Goal: Check status: Check status

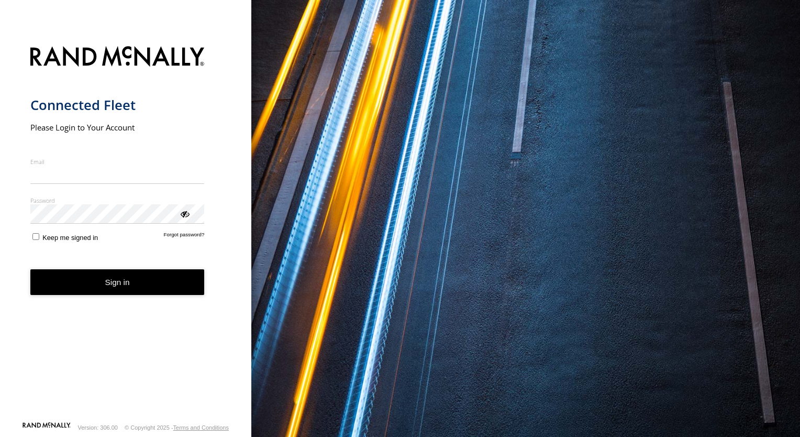
click at [103, 177] on input "Email" at bounding box center [117, 174] width 174 height 19
type input "*"
type input "**********"
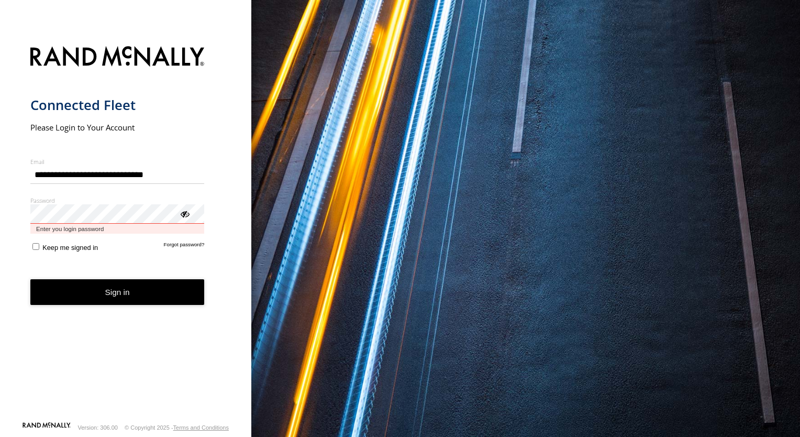
click at [30, 279] on button "Sign in" at bounding box center [117, 292] width 174 height 26
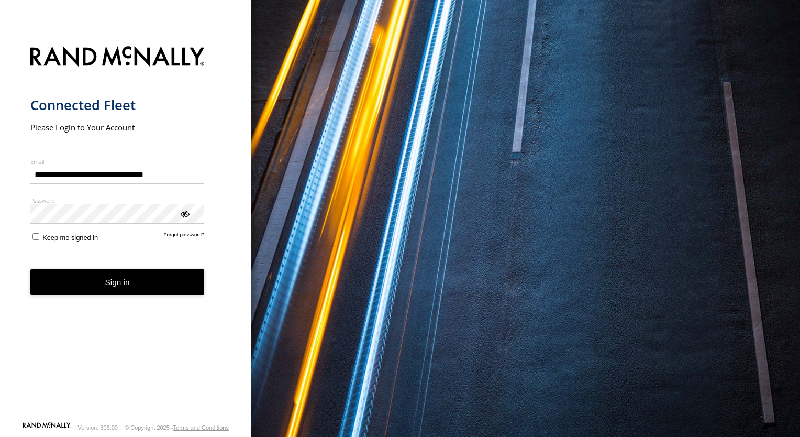
click at [72, 282] on button "Sign in" at bounding box center [117, 282] width 174 height 26
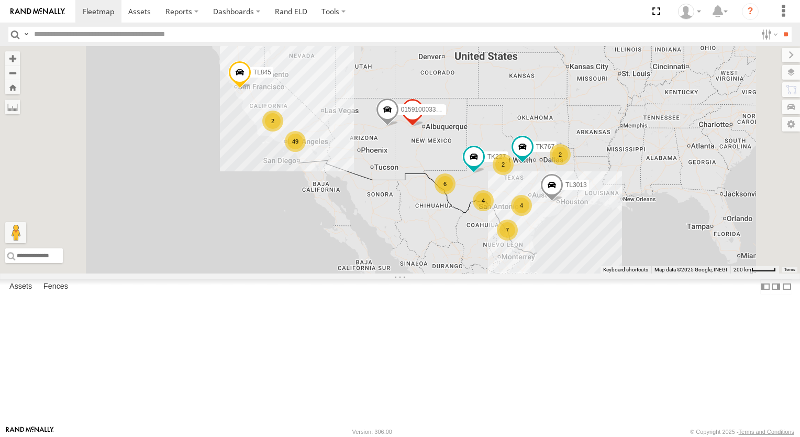
drag, startPoint x: 607, startPoint y: 170, endPoint x: 547, endPoint y: 156, distance: 61.9
click at [587, 165] on div "7 2 49 6 4 2 2 4 TL845 TK767 TL347 TK227 TL3013 015910003302570" at bounding box center [400, 159] width 800 height 227
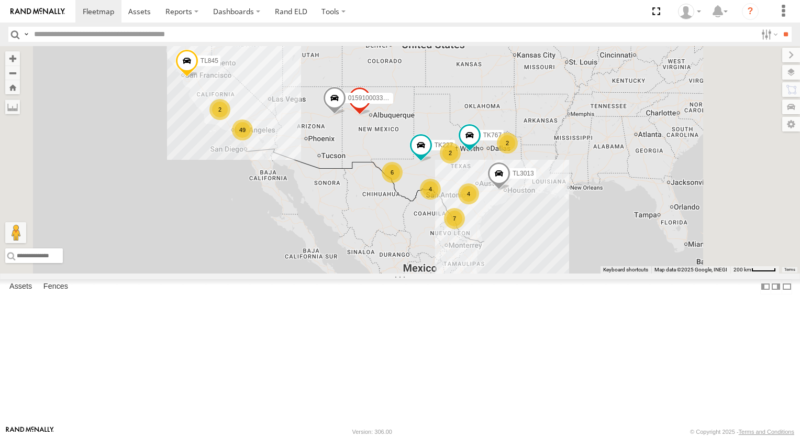
drag, startPoint x: 547, startPoint y: 156, endPoint x: 532, endPoint y: 153, distance: 14.8
click at [532, 153] on div "7 2 49 6 4 2 2 4 TL845 TK767 TL347 TK227 TL3013 015910003302570" at bounding box center [400, 159] width 800 height 227
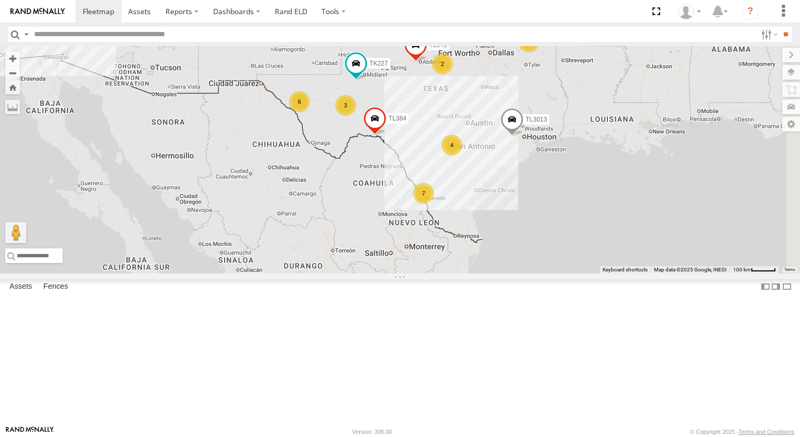
drag, startPoint x: 575, startPoint y: 250, endPoint x: 545, endPoint y: 235, distance: 34.0
click at [563, 243] on div "TL845 TL347 TK227 TL3013 015910003302570 7 6 TL384 TL348 2 3 4 2" at bounding box center [400, 159] width 800 height 227
click at [545, 235] on div "TL845 TL347 TK227 TL3013 015910003302570 7 6 TL384 TL348 2 3 4 2" at bounding box center [400, 159] width 800 height 227
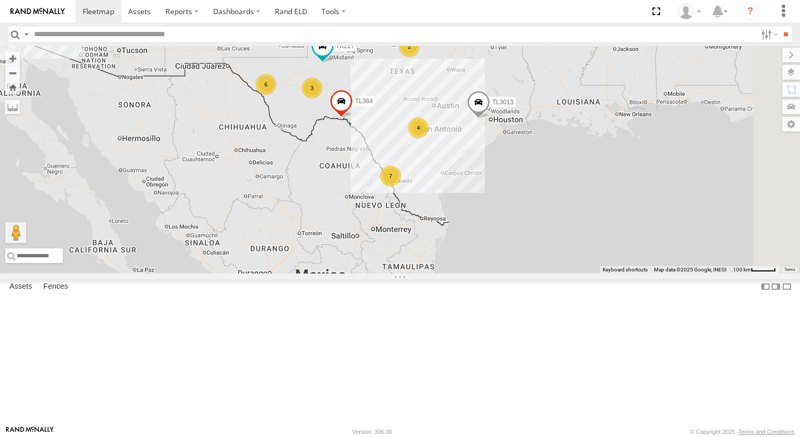
click at [429, 138] on div "4" at bounding box center [418, 127] width 21 height 21
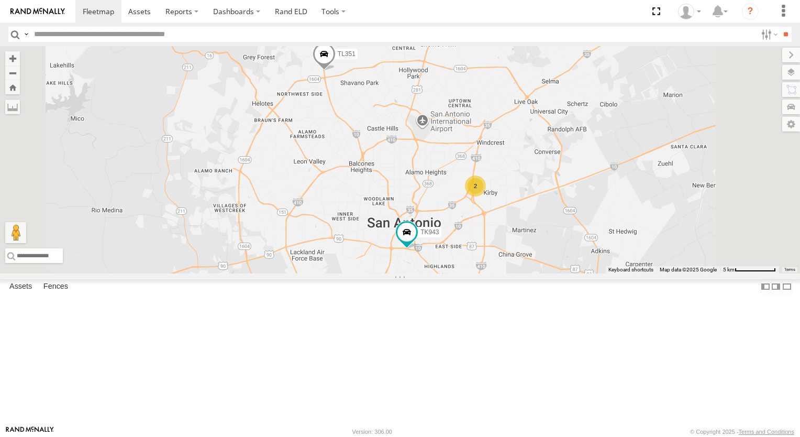
click at [486, 196] on div "2" at bounding box center [475, 185] width 21 height 21
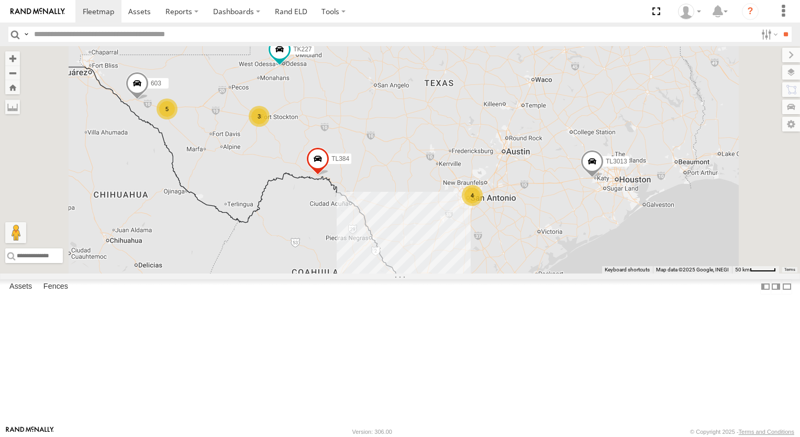
drag, startPoint x: 503, startPoint y: 175, endPoint x: 590, endPoint y: 179, distance: 87.0
click at [506, 175] on div "TL845 TL347 TK227 TL3013 015910003302570 TL384 TL348 7 5 TK979 3 4 015910002848…" at bounding box center [400, 159] width 800 height 227
drag, startPoint x: 590, startPoint y: 179, endPoint x: 599, endPoint y: 180, distance: 9.4
click at [595, 179] on div "TL845 TL347 TK227 TL3013 015910003302570 TL384 TL348 7 5 TK979 3 4 015910002848…" at bounding box center [400, 159] width 800 height 227
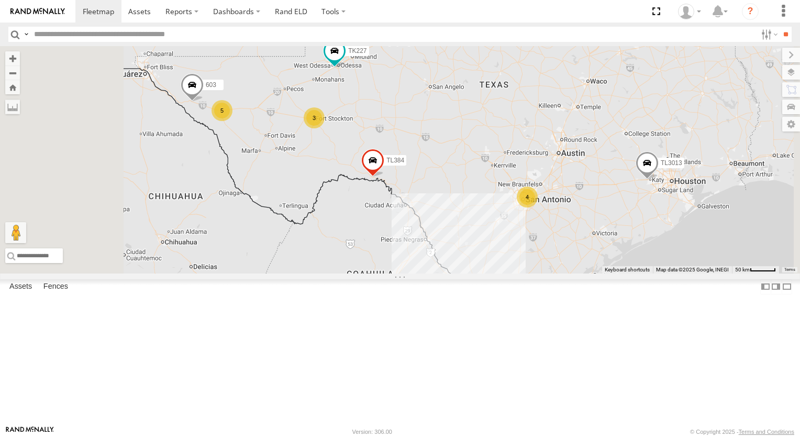
click at [599, 180] on div "TL845 TL347 TK227 TL3013 015910003302570 TL384 TL348 7 5 TK979 3 4 015910002848…" at bounding box center [400, 159] width 800 height 227
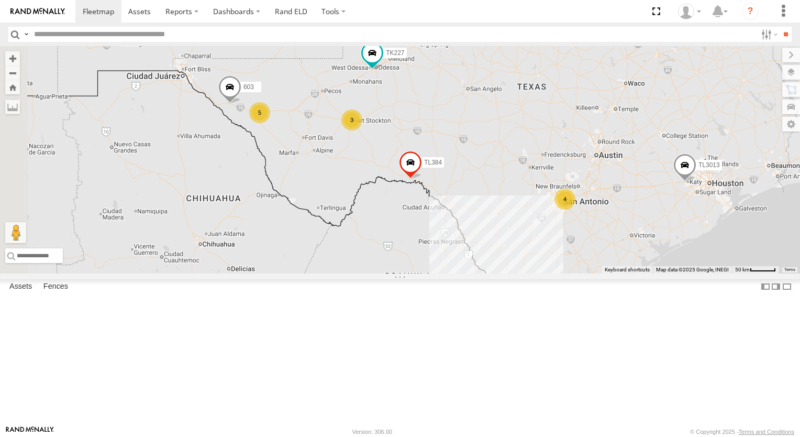
click at [599, 180] on div "TL845 TL347 TK227 TL3013 015910003302570 TL384 TL348 7 5 TK979 3 4 015910002848…" at bounding box center [400, 159] width 800 height 227
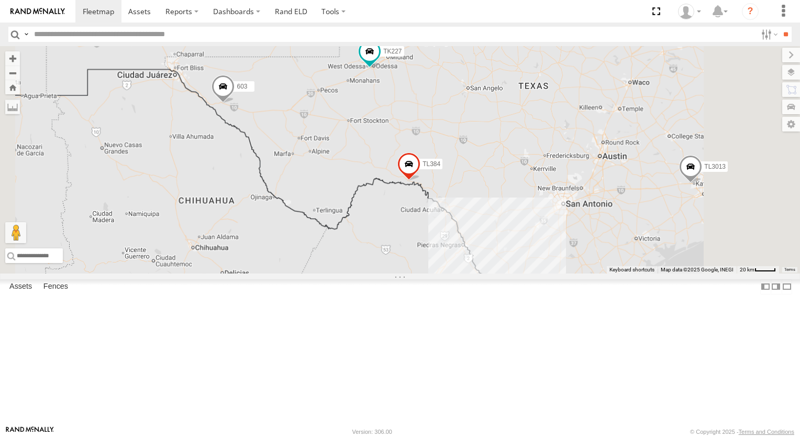
click at [599, 180] on div "TL845 TL347 TK227 TL3013 015910003302570 TL384 TL348 TK979 015910002848003 603 …" at bounding box center [400, 159] width 800 height 227
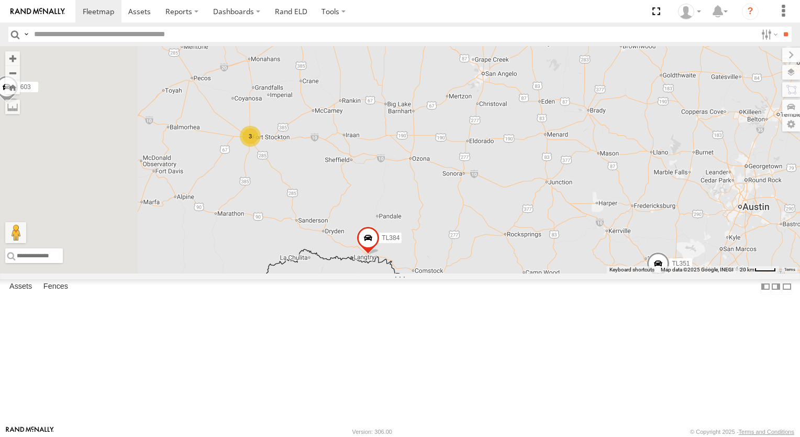
drag, startPoint x: 552, startPoint y: 181, endPoint x: 635, endPoint y: 187, distance: 82.9
click at [579, 183] on div "TL845 TL347 TK227 TL3013 015910003302570 TL384 TL348 TK979 015910002848003 603 …" at bounding box center [400, 159] width 800 height 227
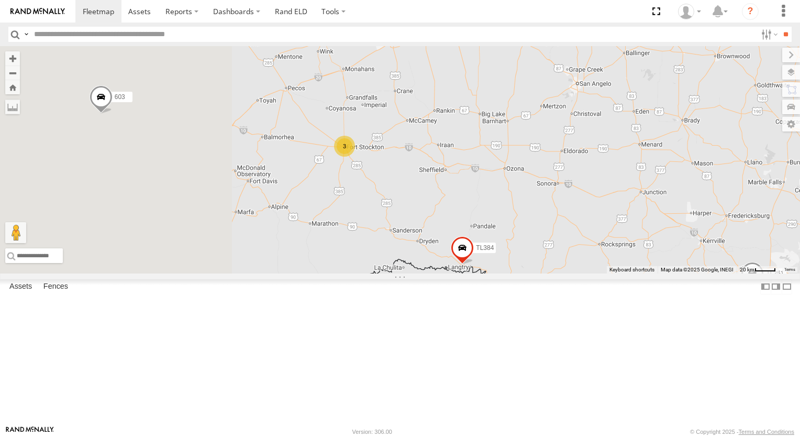
drag, startPoint x: 635, startPoint y: 187, endPoint x: 674, endPoint y: 192, distance: 39.6
click at [674, 192] on div "TL845 TL347 TK227 TL3013 015910003302570 TL384 TL348 TK979 015910002848003 603 …" at bounding box center [400, 159] width 800 height 227
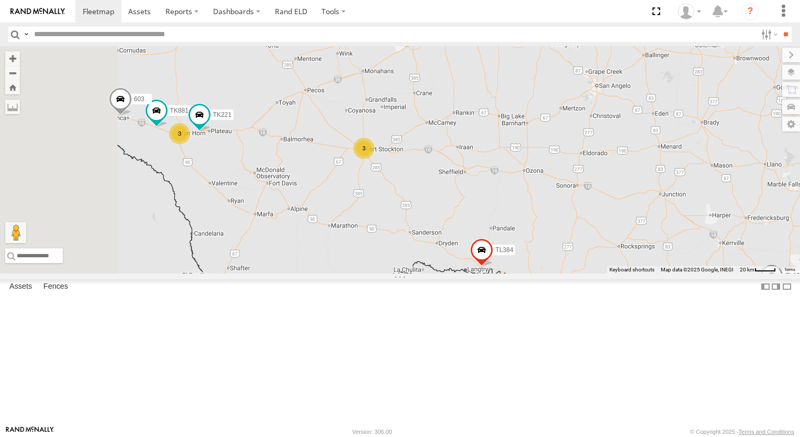
drag, startPoint x: 429, startPoint y: 169, endPoint x: 479, endPoint y: 169, distance: 49.7
click at [463, 169] on div "TL845 TL347 TK227 TL3013 015910003302570 TL384 TL348 TK979 015910002848003 603 …" at bounding box center [400, 159] width 800 height 227
click at [513, 169] on div "TL845 TL347 TK227 TL3013 015910003302570 TL384 TL348 TK979 015910002848003 603 …" at bounding box center [400, 159] width 800 height 227
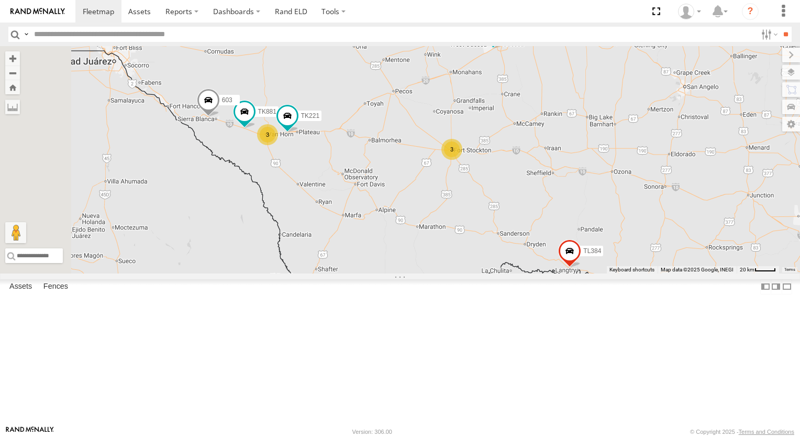
click at [539, 169] on div "TL845 TL347 TK227 TL3013 015910003302570 TL384 TL348 TK979 015910002848003 603 …" at bounding box center [400, 159] width 800 height 227
click at [540, 169] on div "TL845 TL347 TK227 TL3013 015910003302570 TL384 TL348 TK979 015910002848003 603 …" at bounding box center [400, 159] width 800 height 227
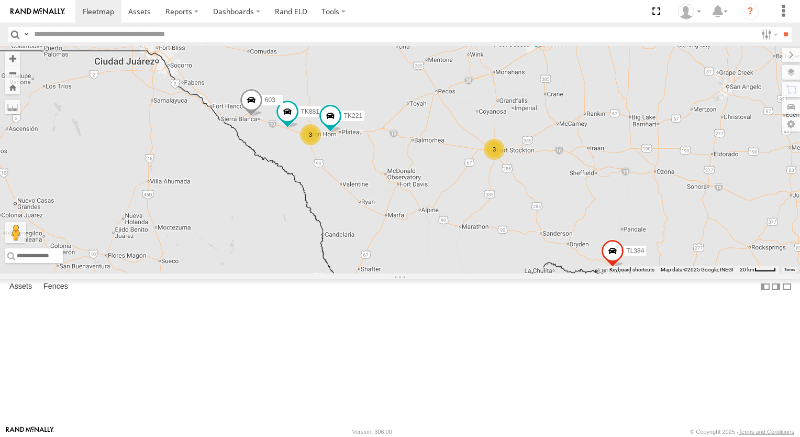
click at [540, 169] on div "TL845 TL347 TK227 TL3013 015910003302570 TL384 TL348 TK979 015910002848003 603 …" at bounding box center [400, 159] width 800 height 227
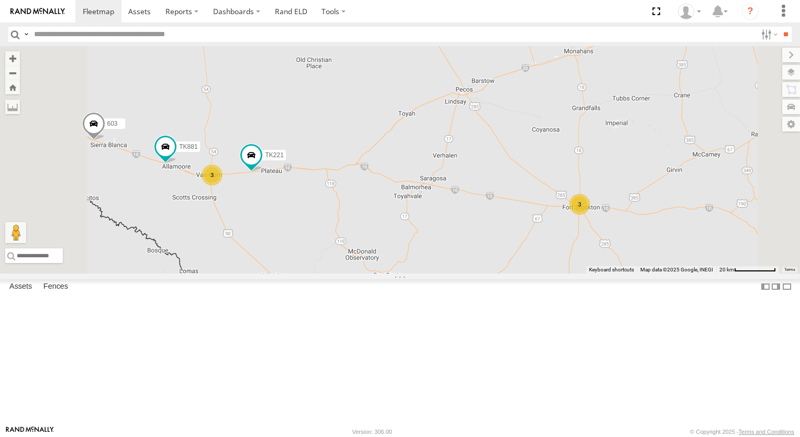
drag, startPoint x: 428, startPoint y: 171, endPoint x: 480, endPoint y: 171, distance: 51.3
click at [438, 171] on div "TL845 TL347 TK227 TL3013 015910003302570 TL384 TL348 TK979 015910002848003 603 …" at bounding box center [400, 159] width 800 height 227
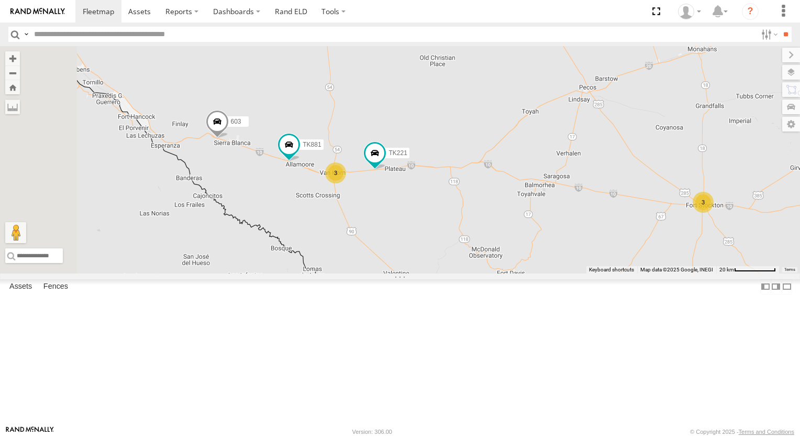
drag, startPoint x: 490, startPoint y: 171, endPoint x: 600, endPoint y: 169, distance: 110.0
click at [600, 169] on div "TL845 TL347 TK227 TL3013 015910003302570 TL384 TL348 TK979 015910002848003 603 …" at bounding box center [400, 159] width 800 height 227
click at [348, 183] on div "3" at bounding box center [337, 172] width 21 height 21
click at [468, 252] on div "TL845 TL347 TK227 TL3013 015910003302570 TL384 TL348 TK979 015910002848003 603 …" at bounding box center [400, 159] width 800 height 227
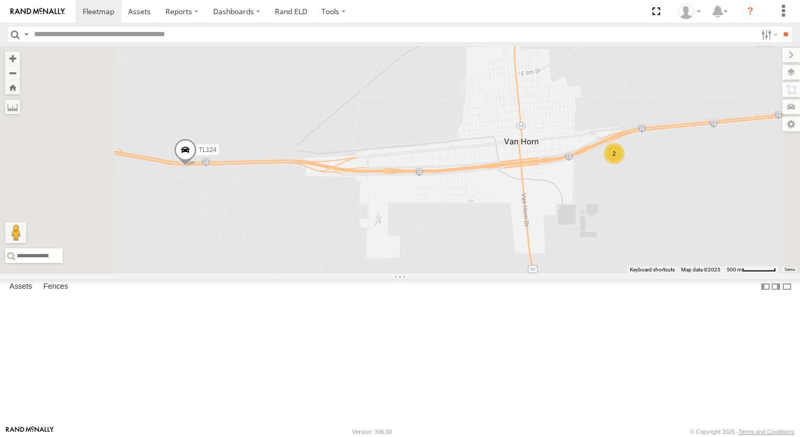
click at [625, 164] on div "2" at bounding box center [614, 153] width 21 height 21
click at [748, 236] on div "TL845 TL347 TK227 TL3013 015910003302570 TL384 TL348 TK979 015910002848003 603 …" at bounding box center [400, 159] width 800 height 227
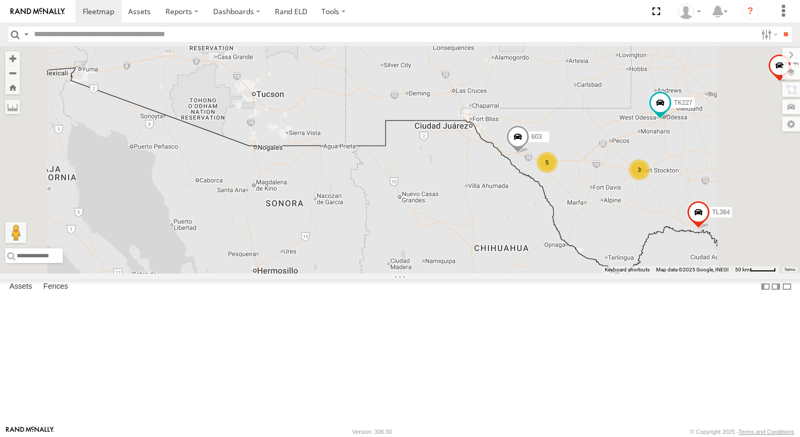
drag, startPoint x: 656, startPoint y: 173, endPoint x: 648, endPoint y: 173, distance: 7.3
click at [655, 173] on div "TL845 TL347 TK227 TL3013 015910003302570 TL384 TL348 TK979 015910002848003 603 …" at bounding box center [400, 159] width 800 height 227
click at [615, 173] on div "TL845 TL347 TK227 TL3013 015910003302570 TL384 TL348 TK979 015910002848003 603 …" at bounding box center [400, 159] width 800 height 227
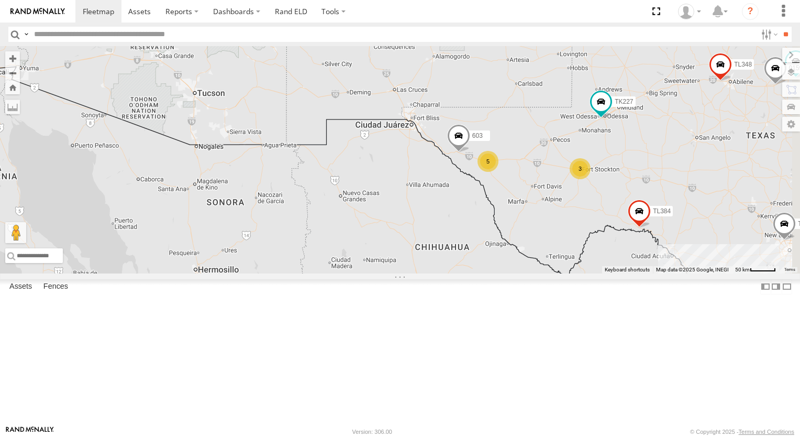
drag, startPoint x: 598, startPoint y: 171, endPoint x: 586, endPoint y: 171, distance: 11.5
click at [593, 171] on div "TL845 TL347 TK227 TL3013 015910003302570 TL384 TL348 TK979 015910002848003 603 …" at bounding box center [400, 159] width 800 height 227
click at [586, 171] on div "TL845 TL347 TK227 TL3013 015910003302570 TL384 TL348 TK979 015910002848003 603 …" at bounding box center [400, 159] width 800 height 227
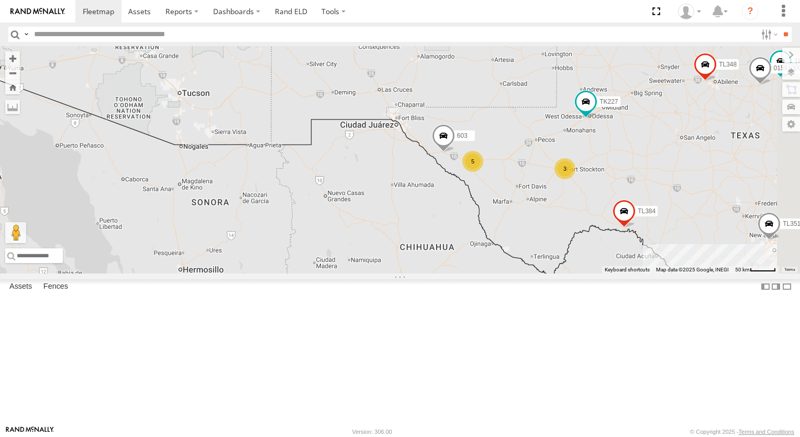
click at [586, 171] on div "TL845 TL347 TK227 TL3013 015910003302570 TL384 TL348 TK979 015910002848003 603 …" at bounding box center [400, 159] width 800 height 227
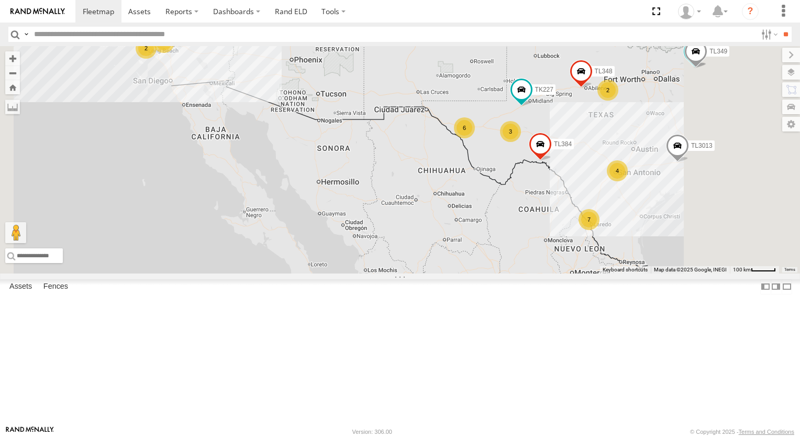
click at [0, 0] on div "TK979 All Assets" at bounding box center [0, 0] width 0 height 0
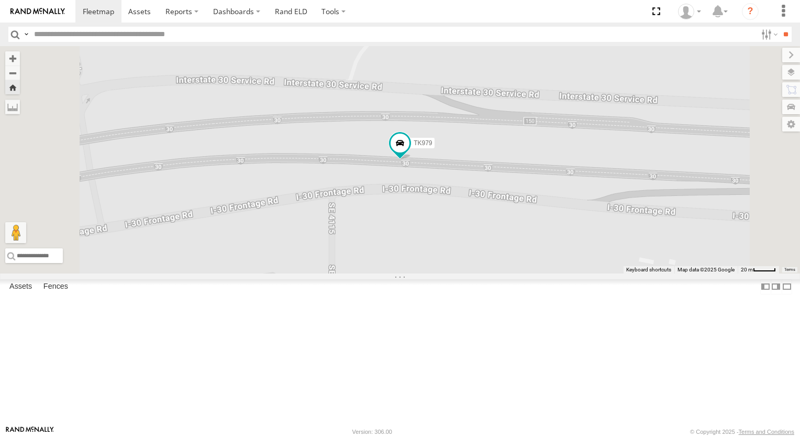
scroll to position [209, 0]
click at [0, 0] on div "TK#479" at bounding box center [0, 0] width 0 height 0
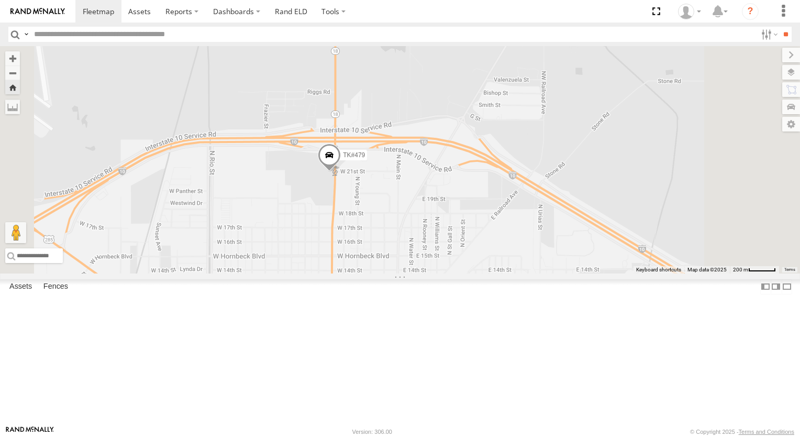
click at [341, 172] on span at bounding box center [329, 158] width 23 height 28
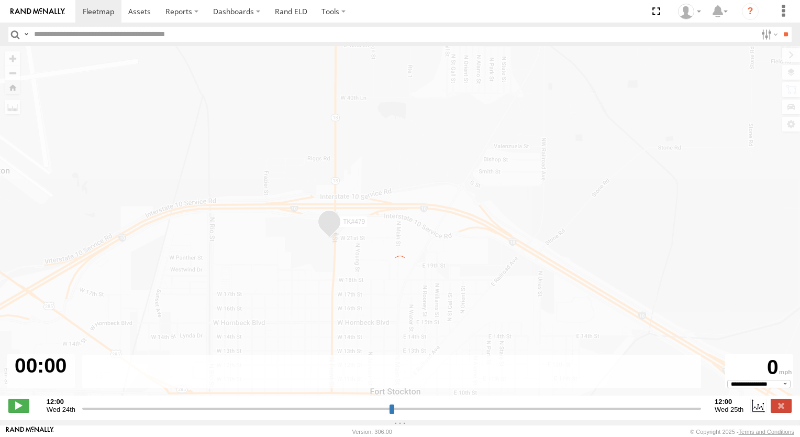
type input "**********"
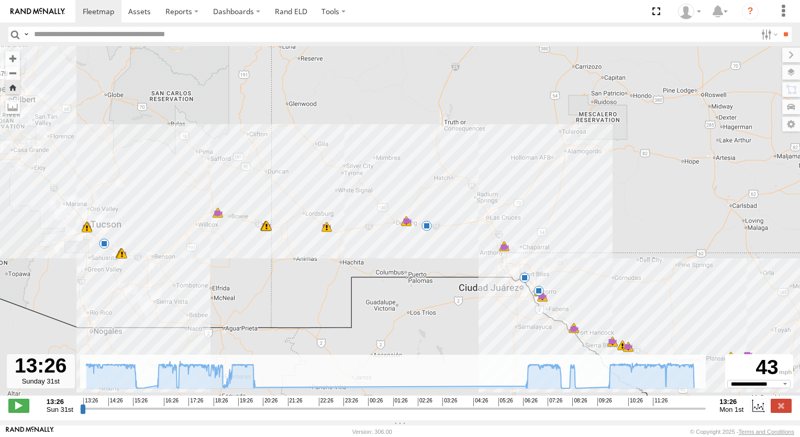
drag, startPoint x: 369, startPoint y: 165, endPoint x: 655, endPoint y: 135, distance: 287.5
click at [521, 150] on div "TK#479 13:31 Sun 13:36 Sun 15:08 Sun 15:26 Sun 16:02 Sun 16:27 Sun 17:36 Sun 18…" at bounding box center [400, 226] width 800 height 360
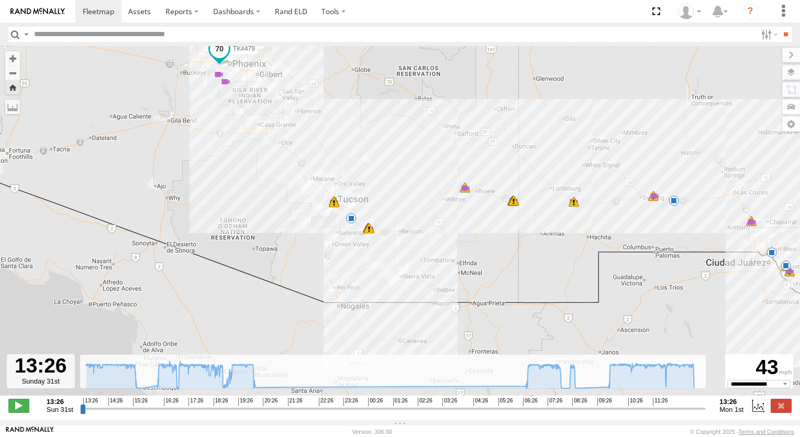
drag, startPoint x: 655, startPoint y: 135, endPoint x: 675, endPoint y: 132, distance: 21.1
click at [675, 132] on div "TK#479 13:31 Sun 13:36 Sun 15:08 Sun 15:26 Sun 16:02 Sun 16:27 Sun 17:36 Sun 18…" at bounding box center [400, 226] width 800 height 360
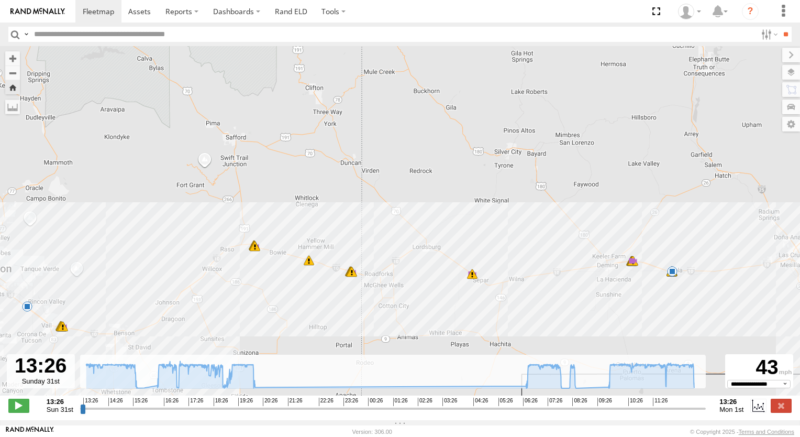
drag, startPoint x: 609, startPoint y: 175, endPoint x: 443, endPoint y: 143, distance: 169.5
click at [467, 147] on div "TK#479 13:31 Sun 13:36 Sun 15:08 Sun 15:26 Sun 16:02 Sun 16:27 Sun 17:36 Sun 18…" at bounding box center [400, 226] width 800 height 360
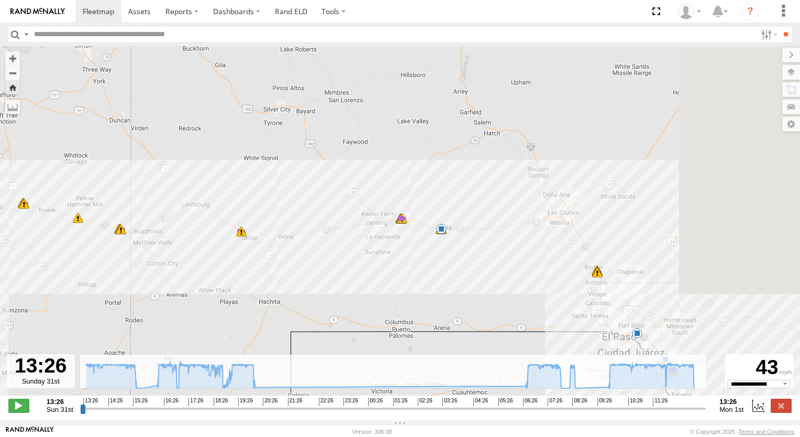
drag, startPoint x: 376, startPoint y: 136, endPoint x: 357, endPoint y: 135, distance: 20.0
click at [357, 135] on div "TK#479 13:31 Sun 13:36 Sun 15:08 Sun 15:26 Sun 16:02 Sun 16:27 Sun 17:36 Sun 18…" at bounding box center [400, 226] width 800 height 360
click at [356, 135] on div "TK#479 13:31 Sun 13:36 Sun 15:08 Sun 15:26 Sun 16:02 Sun 16:27 Sun 17:36 Sun 18…" at bounding box center [400, 226] width 800 height 360
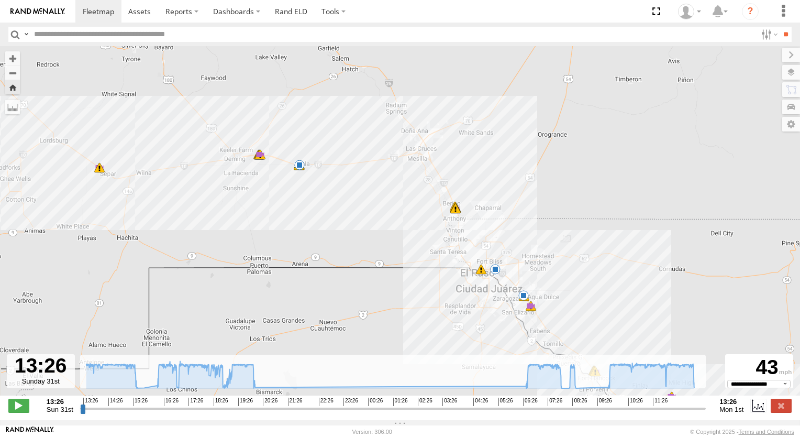
drag, startPoint x: 470, startPoint y: 209, endPoint x: 356, endPoint y: 106, distance: 153.9
click at [384, 146] on div "TK#479 13:31 Sun 13:36 Sun 15:08 Sun 15:26 Sun 16:02 Sun 16:27 Sun 17:36 Sun 18…" at bounding box center [400, 226] width 800 height 360
drag, startPoint x: 356, startPoint y: 106, endPoint x: 347, endPoint y: 93, distance: 15.4
click at [347, 93] on div "TK#479 13:31 Sun 13:36 Sun 15:08 Sun 15:26 Sun 16:02 Sun 16:27 Sun 17:36 Sun 18…" at bounding box center [400, 226] width 800 height 360
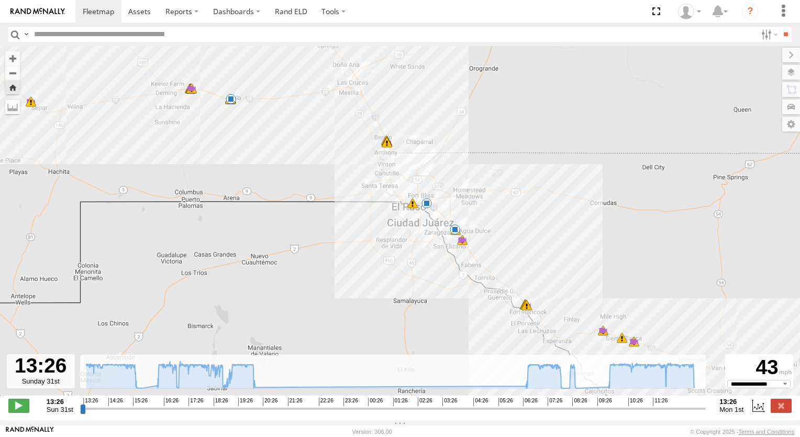
click at [347, 93] on div "TK#479 13:31 Sun 13:36 Sun 15:08 Sun 15:26 Sun 16:02 Sun 16:27 Sun 17:36 Sun 18…" at bounding box center [400, 226] width 800 height 360
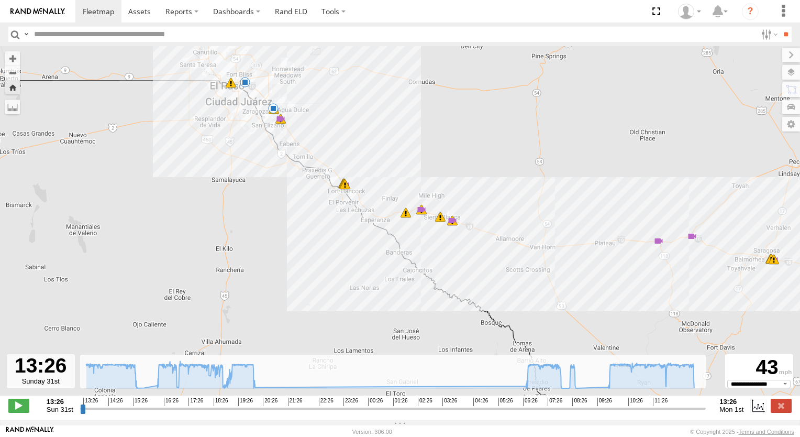
drag, startPoint x: 564, startPoint y: 232, endPoint x: 386, endPoint y: 116, distance: 212.6
click at [386, 116] on div "TK#479 13:31 Sun 13:36 Sun 15:08 Sun 15:26 Sun 16:02 Sun 16:27 Sun 17:36 Sun 18…" at bounding box center [400, 226] width 800 height 360
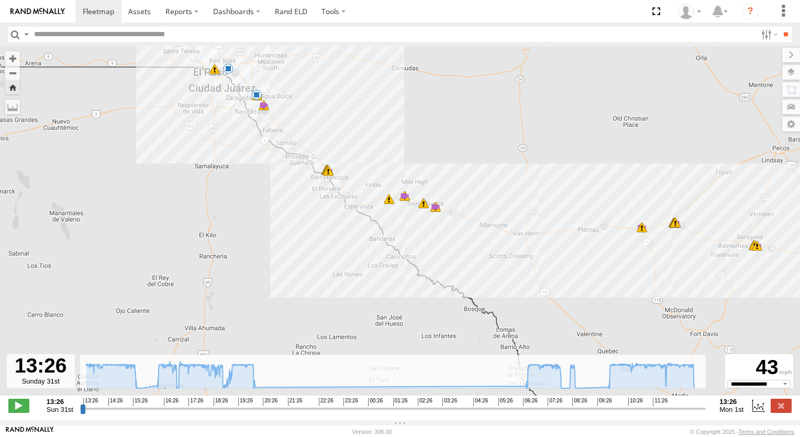
drag, startPoint x: 534, startPoint y: 143, endPoint x: 362, endPoint y: 112, distance: 174.7
click at [399, 116] on div "TK#479 13:31 Sun 13:36 Sun 15:08 Sun 15:26 Sun 16:02 Sun 16:27 Sun 17:36 Sun 18…" at bounding box center [400, 226] width 800 height 360
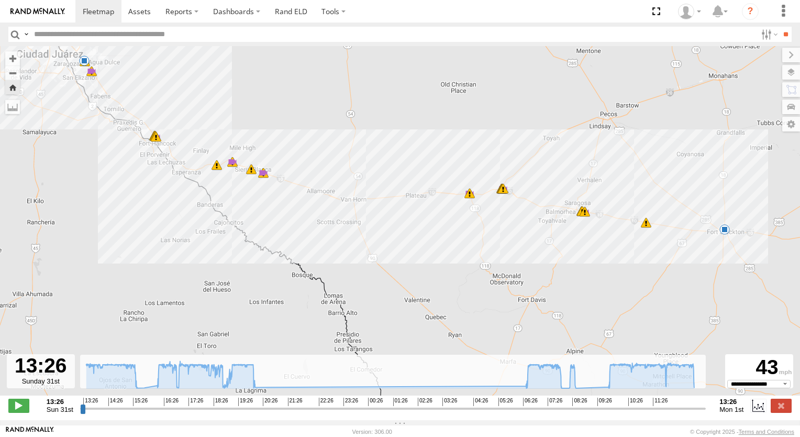
click at [328, 108] on div "TK#479 13:31 Sun 13:36 Sun 15:08 Sun 15:26 Sun 16:02 Sun 16:27 Sun 17:36 Sun 18…" at bounding box center [400, 226] width 800 height 360
click at [327, 107] on div "TK#479 13:31 Sun 13:36 Sun 15:08 Sun 15:26 Sun 16:02 Sun 16:27 Sun 17:36 Sun 18…" at bounding box center [400, 226] width 800 height 360
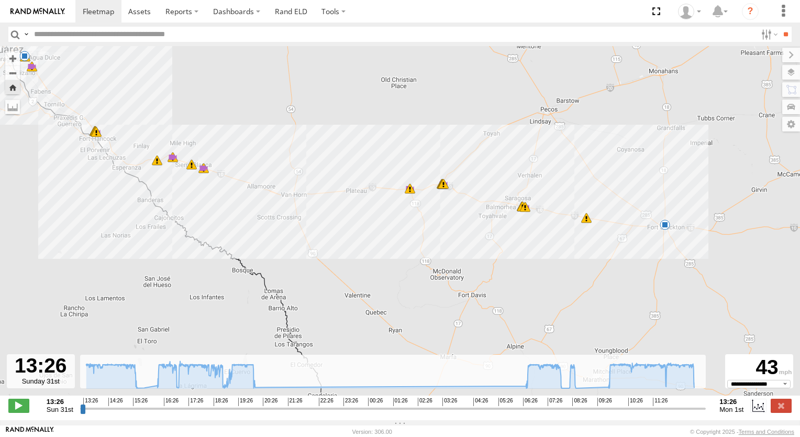
drag, startPoint x: 509, startPoint y: 129, endPoint x: 313, endPoint y: 86, distance: 201.0
click at [492, 127] on div "TK#479 13:31 Sun 13:36 Sun 15:08 Sun 15:26 Sun 16:02 Sun 16:27 Sun 17:36 Sun 18…" at bounding box center [400, 226] width 800 height 360
drag, startPoint x: 313, startPoint y: 86, endPoint x: 306, endPoint y: 86, distance: 6.8
click at [309, 86] on div "TK#479 13:31 Sun 13:36 Sun 15:08 Sun 15:26 Sun 16:02 Sun 16:27 Sun 17:36 Sun 18…" at bounding box center [400, 226] width 800 height 360
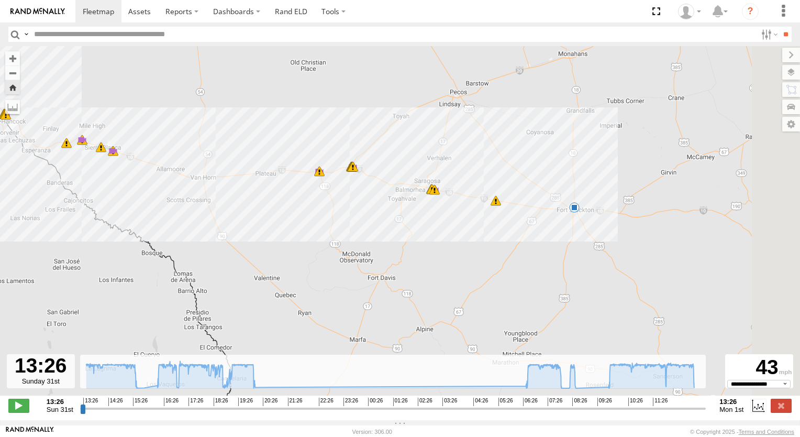
click at [305, 86] on div "TK#479 13:31 Sun 13:36 Sun 15:08 Sun 15:26 Sun 16:02 Sun 16:27 Sun 17:36 Sun 18…" at bounding box center [400, 226] width 800 height 360
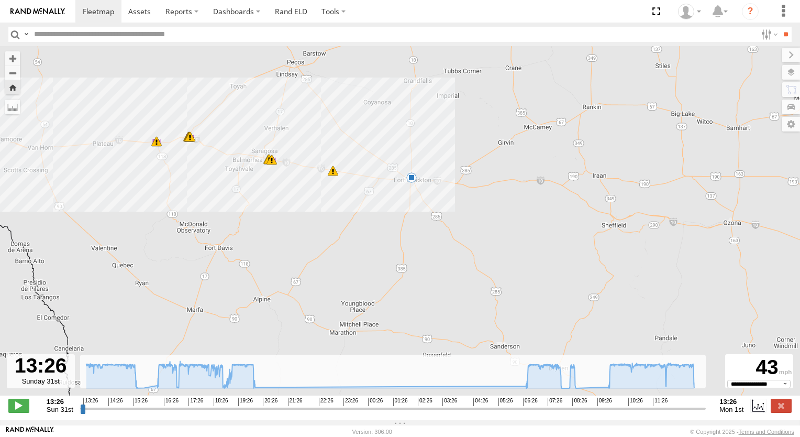
click at [413, 180] on span at bounding box center [411, 177] width 10 height 10
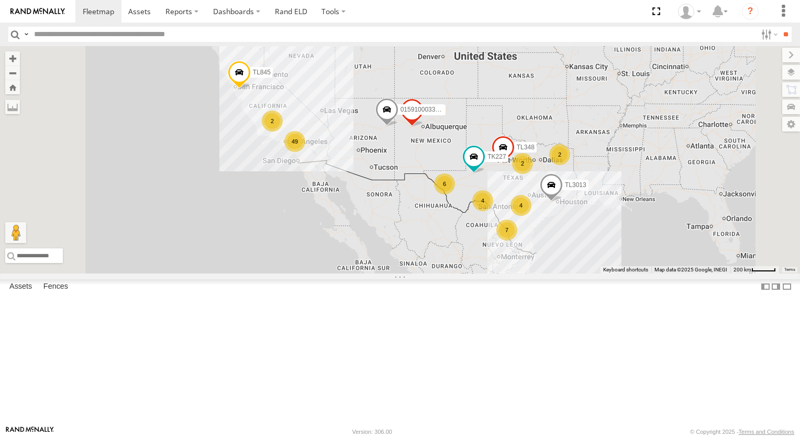
click at [375, 212] on div "7 2 49 6 4 TL348 2 4 TL845 2 TL347 TK227 TL3013 015910003302570" at bounding box center [400, 159] width 800 height 227
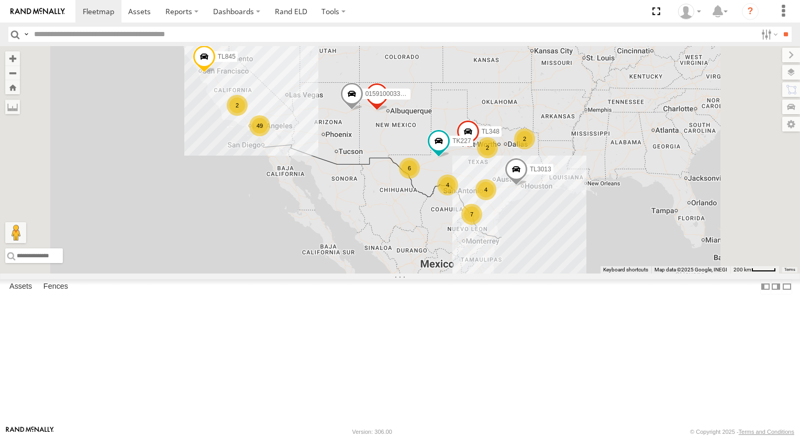
click at [339, 192] on div "7 2 49 6 4 TL348 2 4 TL845 2 TL347 TK227 TL3013 015910003302570" at bounding box center [400, 159] width 800 height 227
drag, startPoint x: 327, startPoint y: 184, endPoint x: 321, endPoint y: 181, distance: 6.3
click at [322, 181] on div "7 2 49 6 4 TL348 2 4 TL845 2 TL347 TK227 TL3013 015910003302570" at bounding box center [400, 159] width 800 height 227
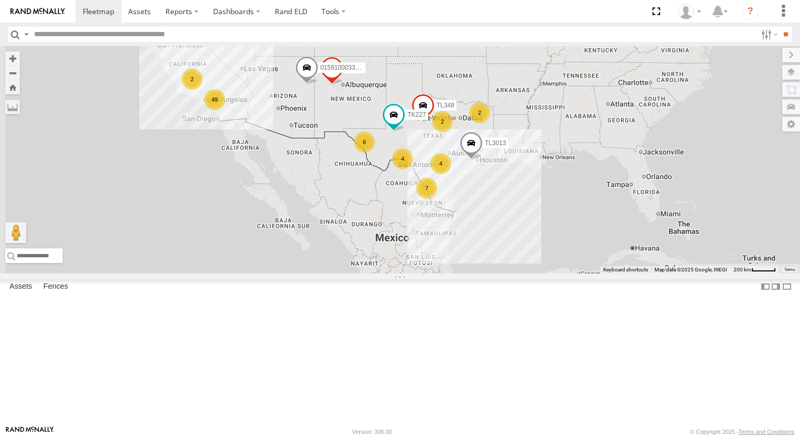
click at [320, 181] on div "7 2 49 6 4 TL348 2 4 TL845 2 TL347 TK227 TL3013 015910003302570" at bounding box center [400, 159] width 800 height 227
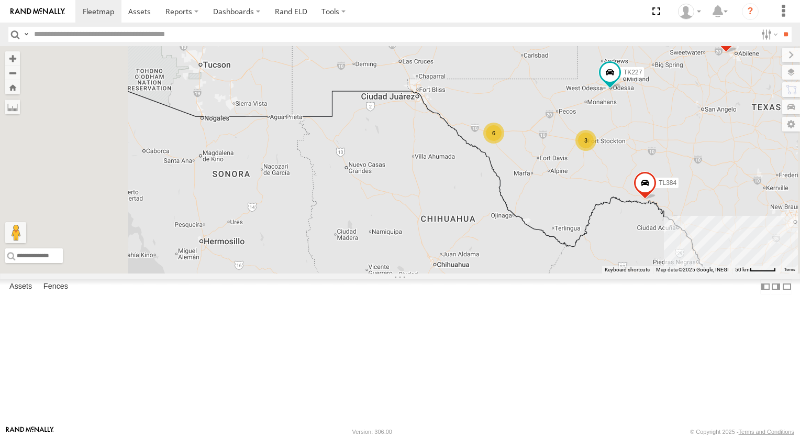
drag, startPoint x: 518, startPoint y: 173, endPoint x: 459, endPoint y: 169, distance: 59.3
click at [474, 170] on div "TL348 TL845 TL347 TK227 TL3013 015910003302570 TL384 6 3" at bounding box center [400, 159] width 800 height 227
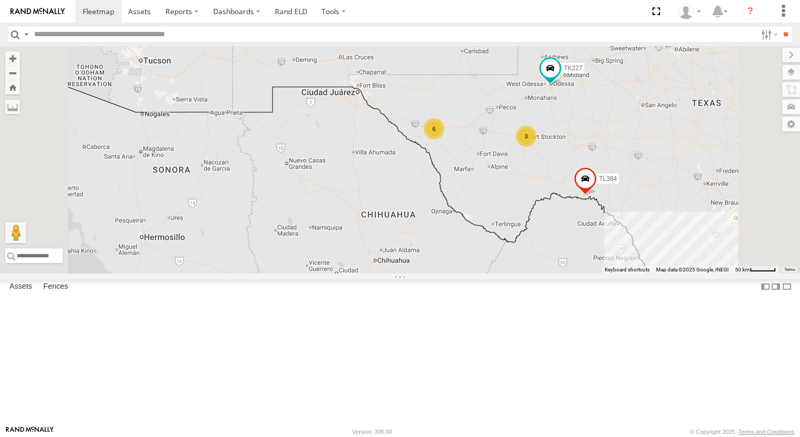
drag, startPoint x: 390, startPoint y: 159, endPoint x: 335, endPoint y: 150, distance: 55.8
click at [335, 150] on div "TL348 TL845 TL347 TK227 TL3013 015910003302570 TL384 6 3" at bounding box center [400, 159] width 800 height 227
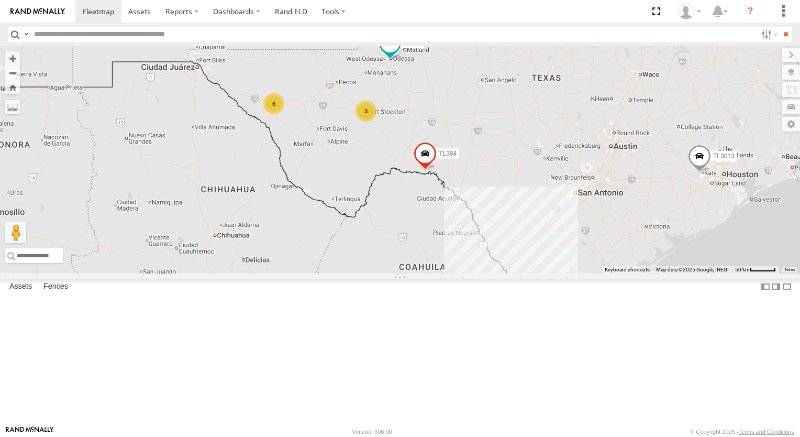
click at [335, 150] on div "TL348 TL845 TL347 TK227 TL3013 015910003302570 TL384 6 3" at bounding box center [400, 159] width 800 height 227
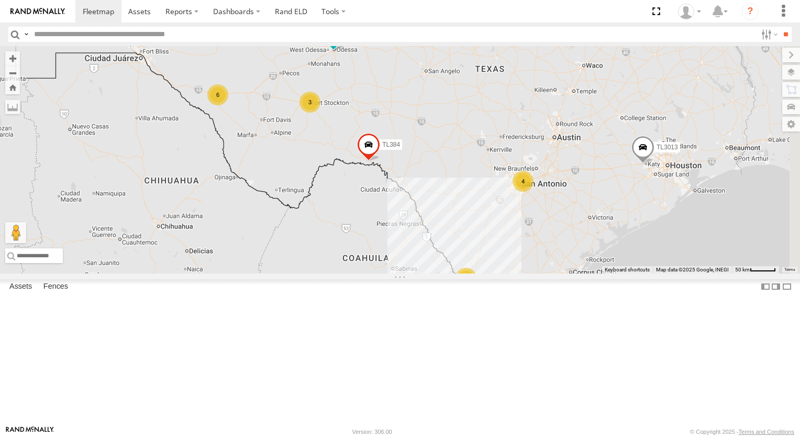
click at [320, 113] on div "3" at bounding box center [310, 102] width 21 height 21
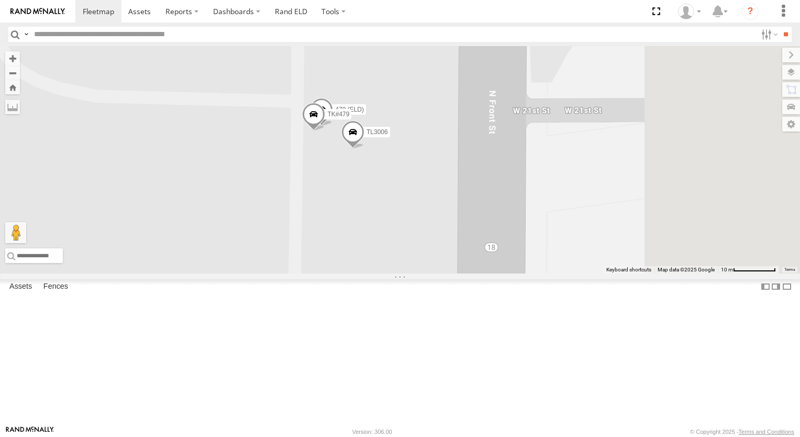
drag, startPoint x: 473, startPoint y: 210, endPoint x: 389, endPoint y: 181, distance: 89.1
click at [389, 181] on div "TL348 TL845 TL347 TK227 TL3013 015910003302570 TL384 479 (ELD) TL3006 TK#479" at bounding box center [400, 159] width 800 height 227
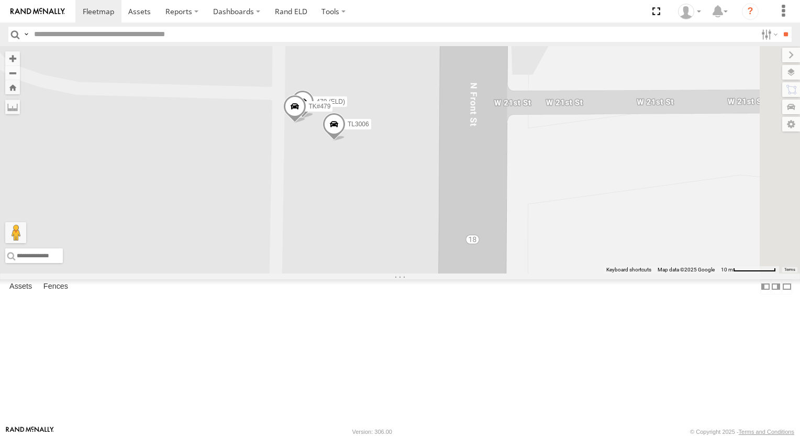
click at [306, 123] on span at bounding box center [294, 109] width 23 height 28
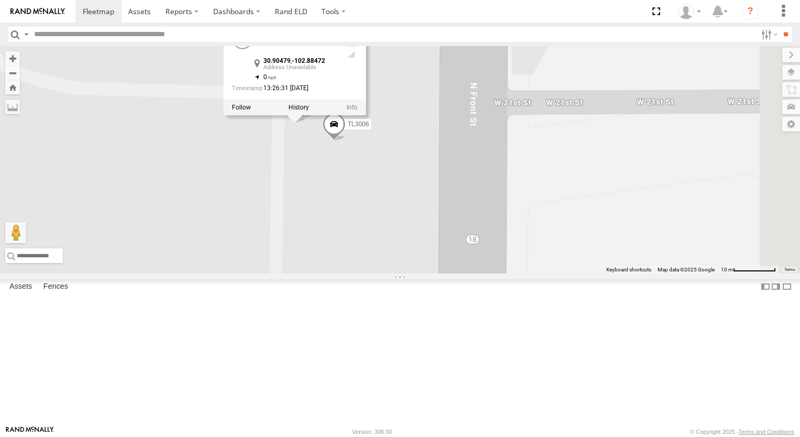
click at [366, 115] on div at bounding box center [295, 107] width 142 height 16
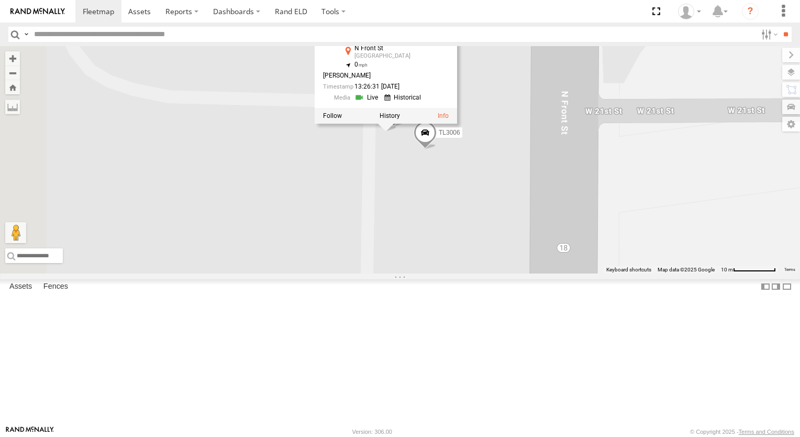
drag, startPoint x: 306, startPoint y: 121, endPoint x: 398, endPoint y: 131, distance: 92.1
click at [398, 131] on div "TL348 TL845 TL347 TK227 TL3013 015910003302570 TL384 479 (ELD) TL3006 TK#479 TK…" at bounding box center [400, 159] width 800 height 227
click at [420, 238] on div "TL348 TL845 TL347 TK227 TL3013 015910003302570 TL384 479 (ELD) TL3006 TK#479 TK…" at bounding box center [400, 159] width 800 height 227
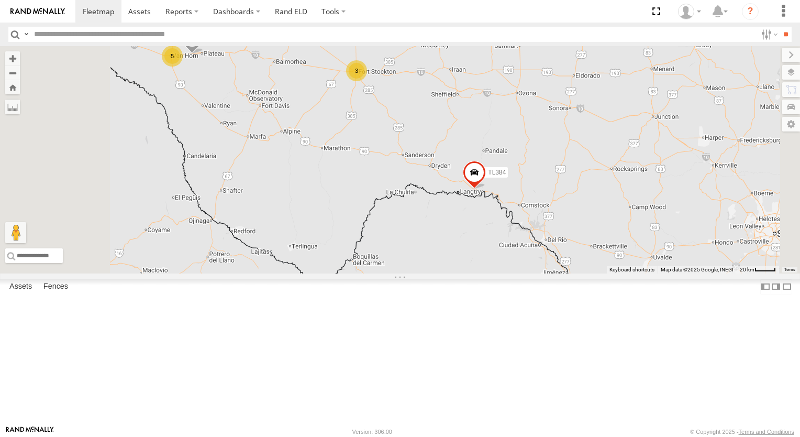
drag, startPoint x: 511, startPoint y: 86, endPoint x: 499, endPoint y: 88, distance: 12.1
click at [511, 86] on div "TL348 TL845 TL347 TK227 TL3013 015910003302570 TL384 5 3 TK221" at bounding box center [400, 159] width 800 height 227
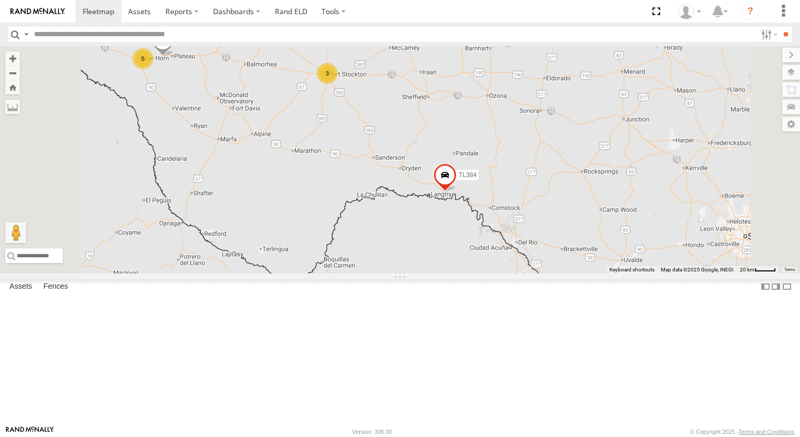
drag, startPoint x: 499, startPoint y: 88, endPoint x: 452, endPoint y: 90, distance: 47.2
click at [452, 90] on div "TL348 TL845 TL347 TK227 TL3013 015910003302570 TL384 5 3 TK221" at bounding box center [400, 159] width 800 height 227
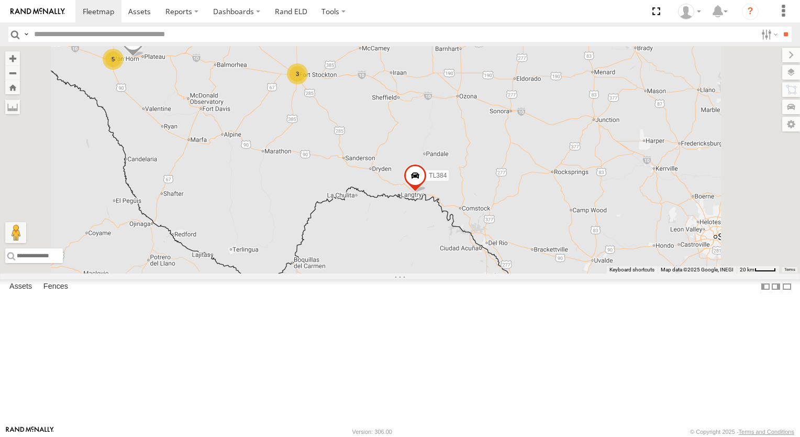
click at [452, 90] on div "TL348 TL845 TL347 TK227 TL3013 015910003302570 TL384 5 3 TK221" at bounding box center [400, 159] width 800 height 227
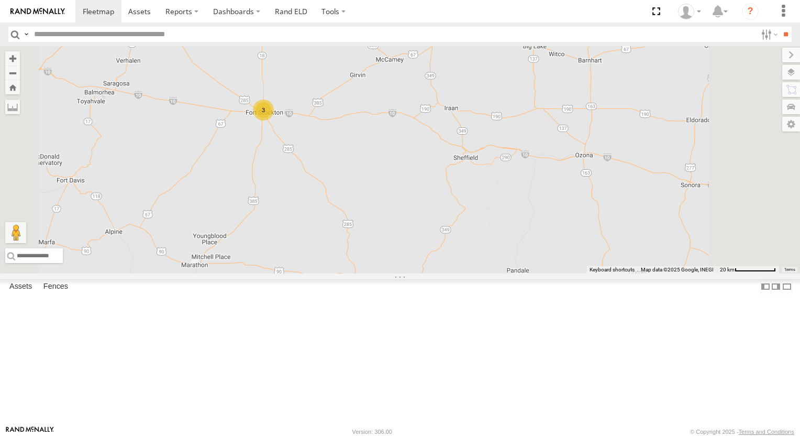
drag, startPoint x: 503, startPoint y: 147, endPoint x: 490, endPoint y: 143, distance: 13.1
click at [502, 147] on div "TL348 TL845 TL347 TK227 TL3013 015910003302570 TL384 TK221 3" at bounding box center [400, 159] width 800 height 227
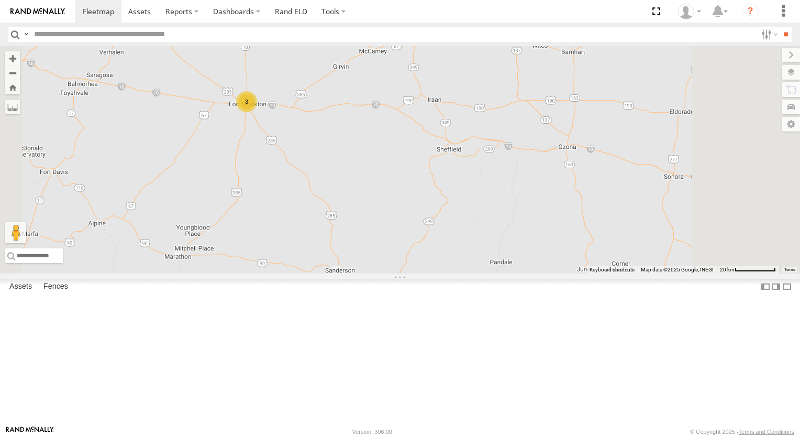
drag, startPoint x: 490, startPoint y: 143, endPoint x: 473, endPoint y: 135, distance: 18.7
click at [473, 135] on div "TL348 TL845 TL347 TK227 TL3013 015910003302570 TL384 TK221 3" at bounding box center [400, 159] width 800 height 227
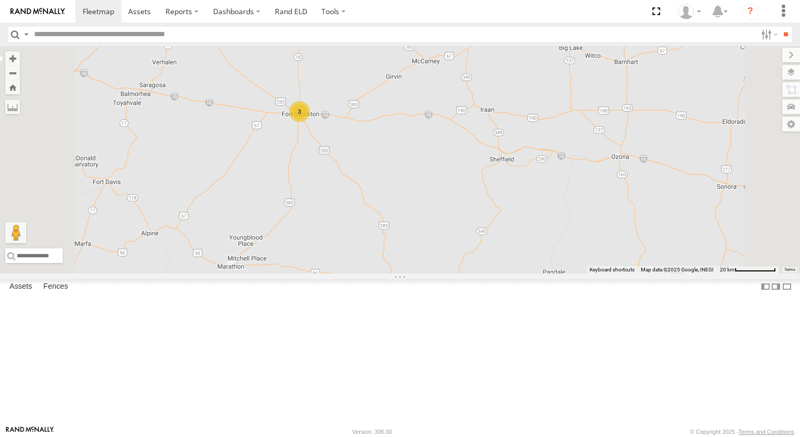
drag, startPoint x: 425, startPoint y: 142, endPoint x: 479, endPoint y: 152, distance: 55.4
click at [479, 152] on div "TL348 TL845 TL347 TK227 TL3013 015910003302570 TL384 3" at bounding box center [400, 159] width 800 height 227
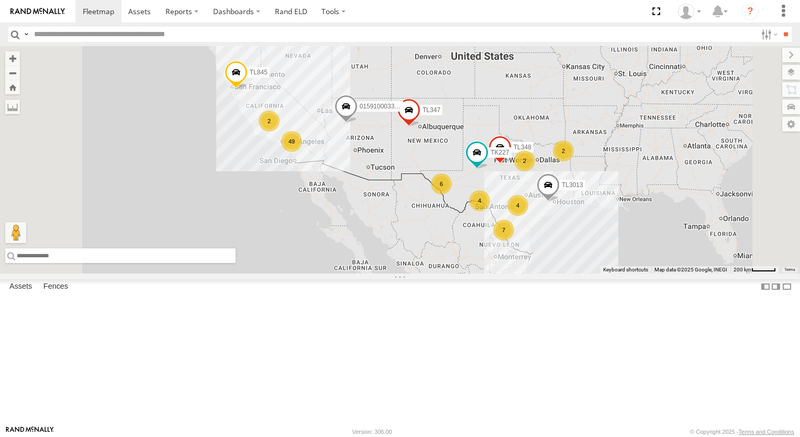
click at [236, 263] on input "text" at bounding box center [120, 255] width 230 height 15
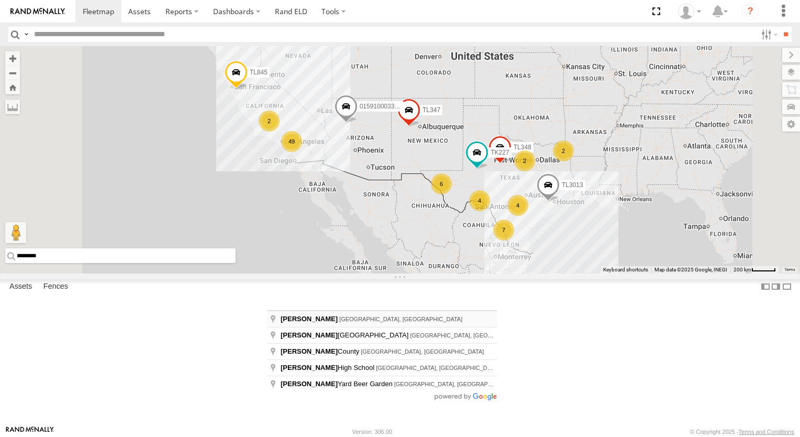
type input "**********"
